Goal: Find specific page/section: Find specific page/section

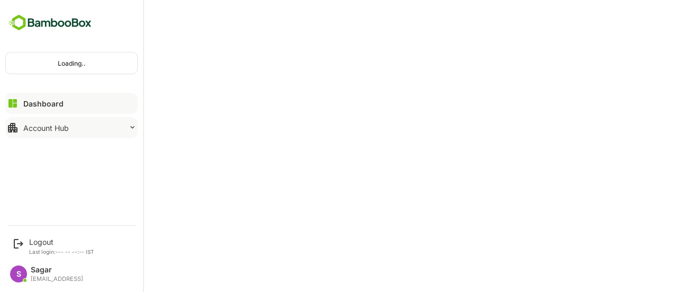
click at [126, 123] on button "Account Hub" at bounding box center [71, 127] width 132 height 21
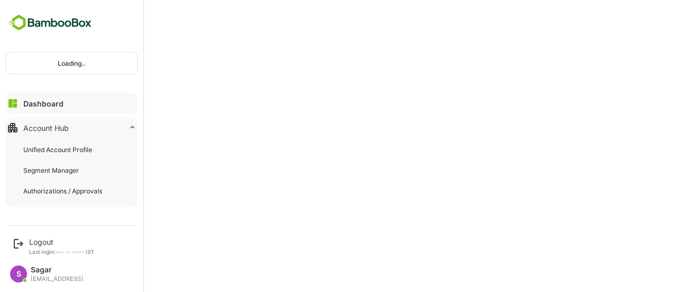
click at [87, 104] on button "Dashboard" at bounding box center [71, 103] width 132 height 21
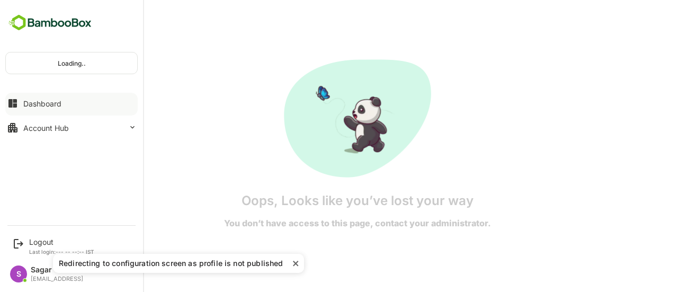
click at [87, 104] on button "Dashboard" at bounding box center [71, 103] width 132 height 21
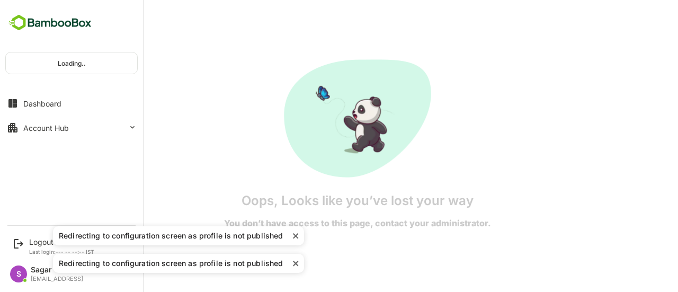
click at [93, 54] on div "Loading.." at bounding box center [71, 62] width 131 height 21
click at [19, 238] on icon at bounding box center [18, 243] width 13 height 13
click at [14, 247] on icon at bounding box center [19, 244] width 10 height 10
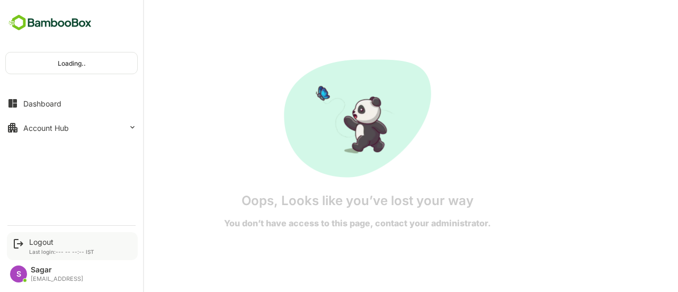
click at [21, 244] on icon at bounding box center [19, 244] width 10 height 10
click at [21, 17] on img at bounding box center [50, 23] width 90 height 20
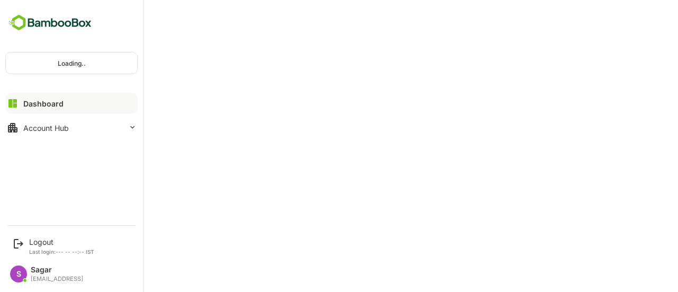
click at [21, 17] on img at bounding box center [50, 23] width 90 height 20
click at [23, 243] on icon at bounding box center [19, 244] width 10 height 10
click at [11, 244] on div "Logout Last login: --- -- --:-- IST" at bounding box center [72, 246] width 131 height 28
drag, startPoint x: 11, startPoint y: 244, endPoint x: 39, endPoint y: 242, distance: 28.7
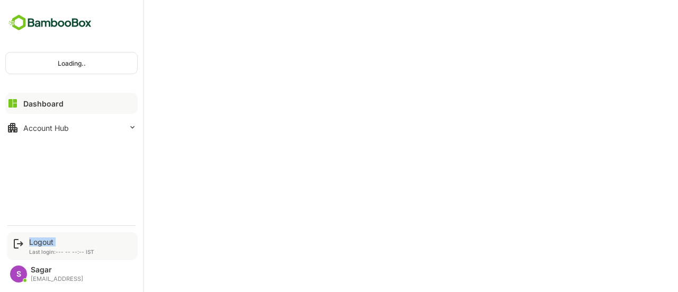
click at [39, 242] on div "Logout Last login: --- -- --:-- IST" at bounding box center [72, 246] width 131 height 28
click at [39, 242] on div "Logout" at bounding box center [61, 241] width 65 height 9
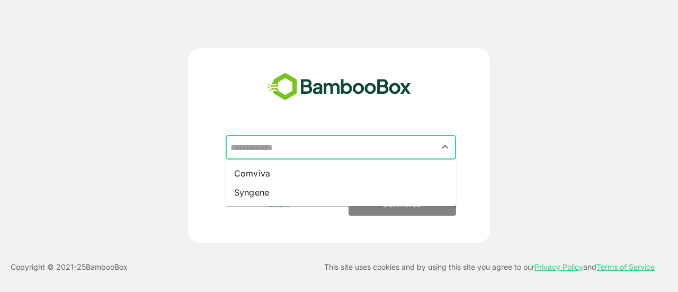
click at [261, 154] on input "text" at bounding box center [341, 147] width 226 height 20
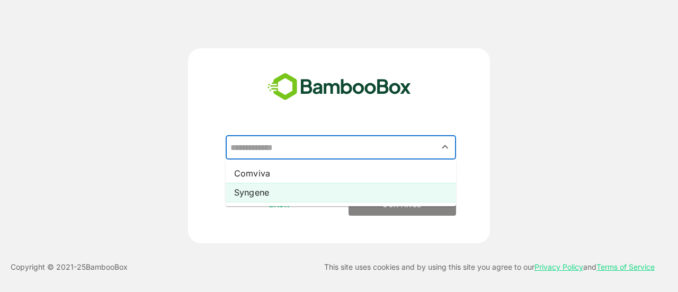
click at [261, 192] on li "Syngene" at bounding box center [341, 192] width 231 height 19
type input "*******"
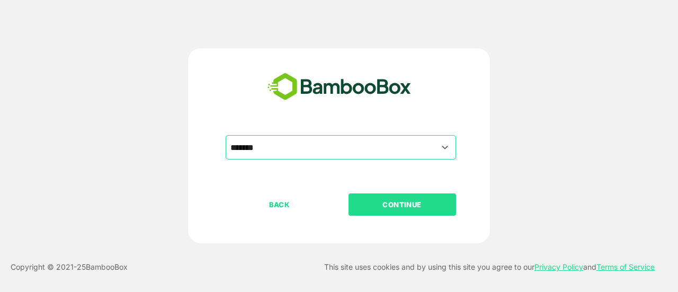
click at [396, 198] on button "CONTINUE" at bounding box center [403, 204] width 108 height 22
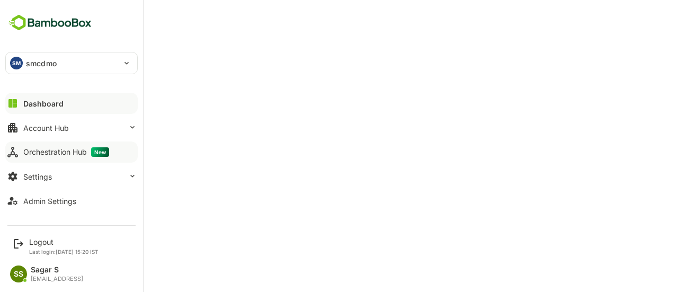
click at [32, 155] on div "Orchestration Hub New" at bounding box center [66, 152] width 86 height 10
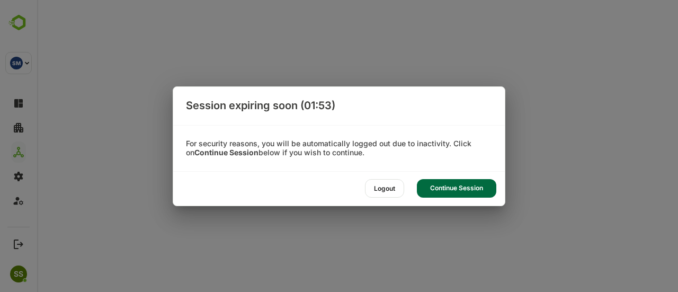
click at [443, 189] on div "Continue Session" at bounding box center [456, 188] width 79 height 19
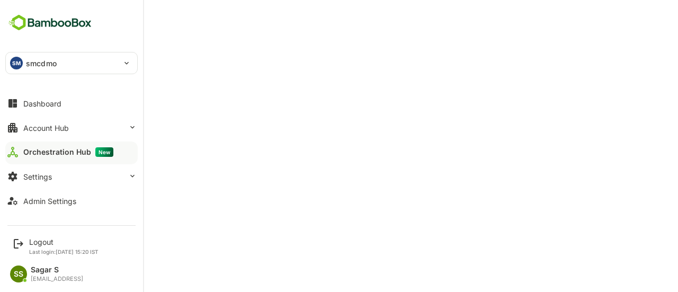
click at [111, 55] on div "SM smcdmo" at bounding box center [65, 62] width 119 height 21
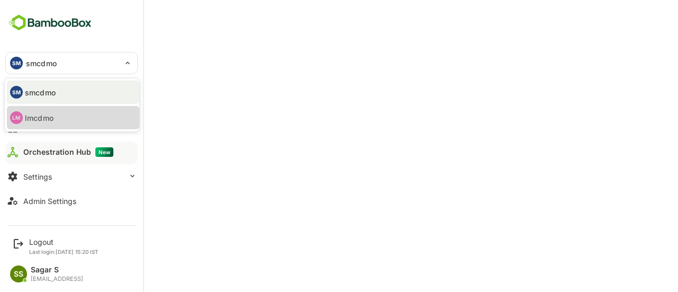
click at [65, 110] on li "LM lmcdmo" at bounding box center [73, 117] width 132 height 23
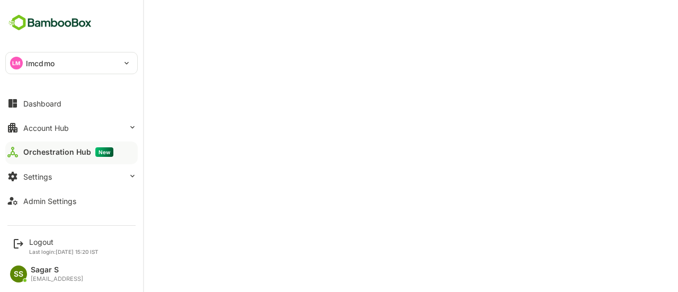
click at [63, 64] on div "LM lmcdmo" at bounding box center [65, 62] width 119 height 21
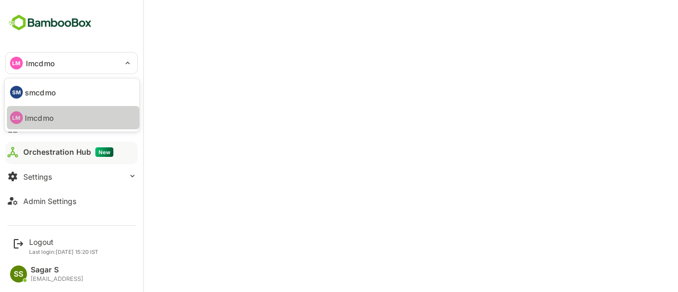
click at [51, 112] on p "lmcdmo" at bounding box center [39, 117] width 29 height 11
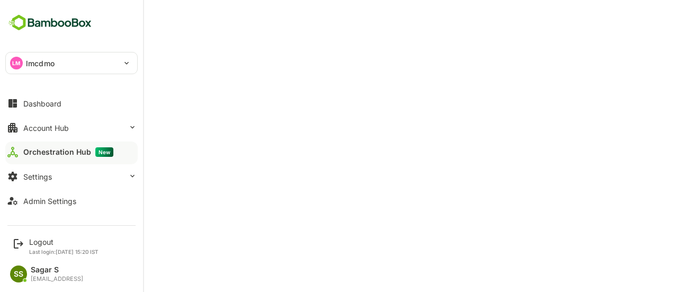
click at [29, 56] on div "LM lmcdmo" at bounding box center [65, 62] width 119 height 21
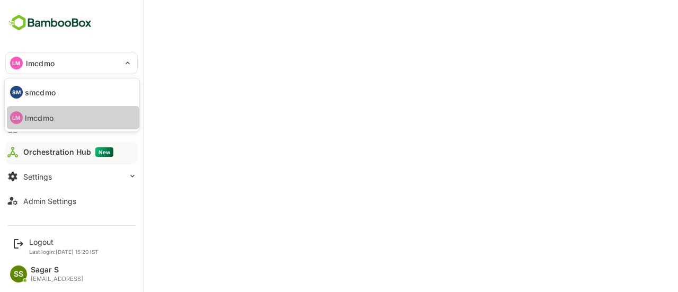
click at [44, 114] on p "lmcdmo" at bounding box center [39, 117] width 29 height 11
